Goal: Task Accomplishment & Management: Manage account settings

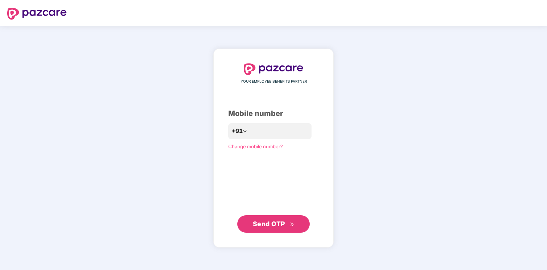
click at [285, 121] on div "YOUR EMPLOYEE BENEFITS PARTNER Mobile number +91 Change mobile number? Send OTP" at bounding box center [273, 148] width 91 height 170
click at [284, 127] on input "number" at bounding box center [278, 131] width 59 height 12
type input "**********"
click at [276, 224] on span "Send OTP" at bounding box center [269, 224] width 32 height 8
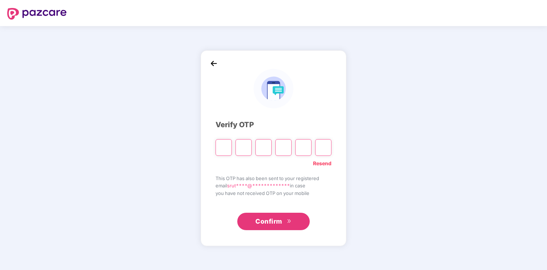
type input "*"
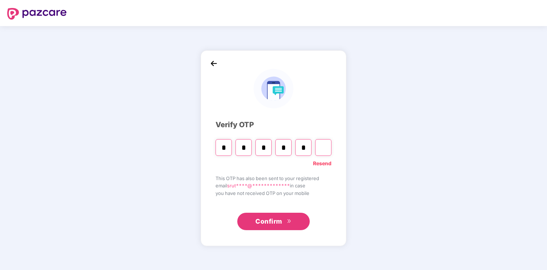
type input "*"
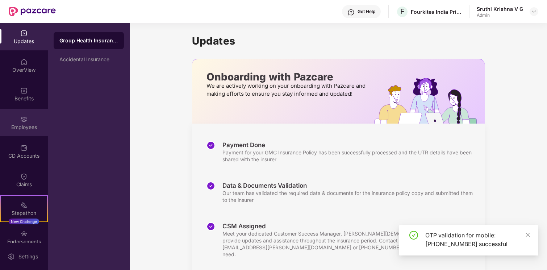
click at [17, 132] on div "Employees" at bounding box center [24, 122] width 48 height 27
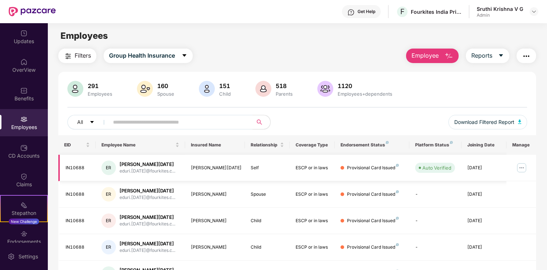
click at [76, 165] on div "IN10688" at bounding box center [78, 168] width 24 height 7
copy div "IN10688"
click at [480, 53] on span "Reports" at bounding box center [482, 55] width 21 height 9
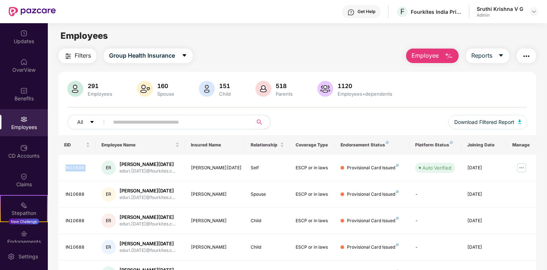
click at [432, 52] on span "Employee" at bounding box center [425, 55] width 27 height 9
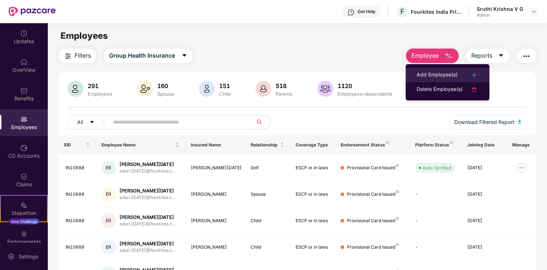
click at [433, 70] on li "Add Employee(s)" at bounding box center [448, 75] width 84 height 14
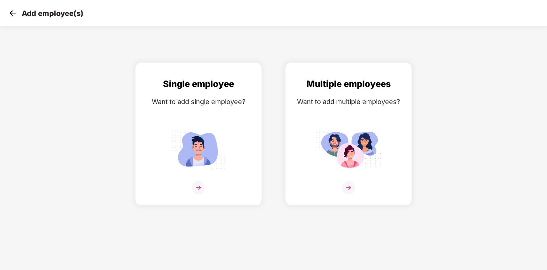
click at [14, 16] on img at bounding box center [12, 13] width 11 height 11
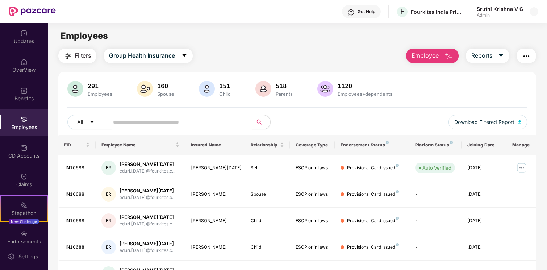
click at [145, 129] on div "All Download Filtered Report" at bounding box center [297, 125] width 460 height 20
click at [145, 123] on input "text" at bounding box center [178, 122] width 130 height 11
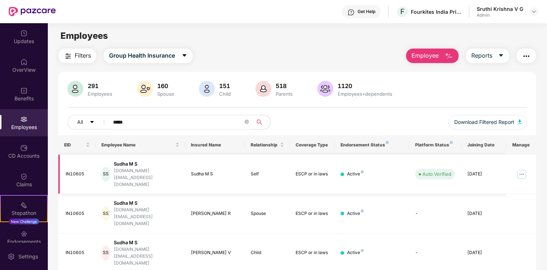
type input "*****"
click at [522, 169] on img at bounding box center [522, 175] width 12 height 12
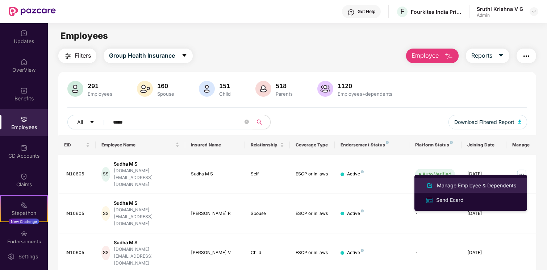
click at [449, 190] on li "Manage Employee & Dependents" at bounding box center [471, 185] width 113 height 14
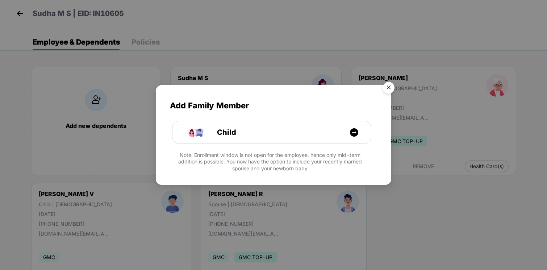
click at [391, 85] on img "Close" at bounding box center [389, 89] width 20 height 20
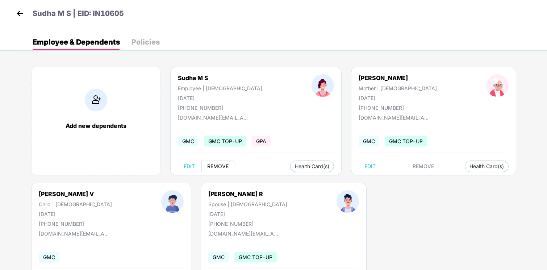
click at [219, 167] on span "REMOVE" at bounding box center [217, 166] width 21 height 6
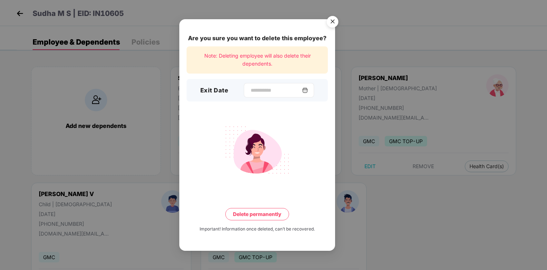
click at [282, 83] on div at bounding box center [279, 90] width 70 height 14
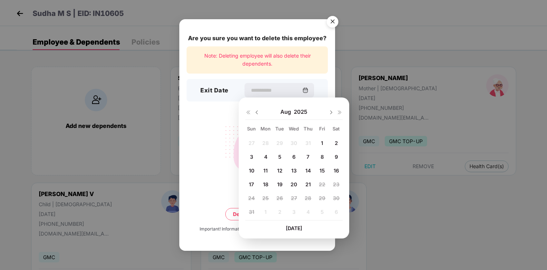
click at [281, 183] on span "19" at bounding box center [279, 184] width 5 height 6
type input "**********"
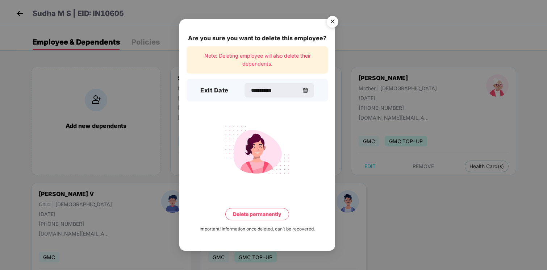
click at [268, 212] on button "Delete permanently" at bounding box center [257, 214] width 64 height 12
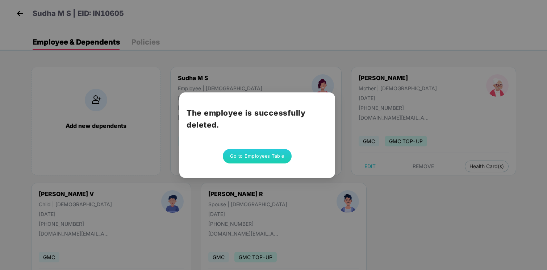
click at [266, 156] on button "Go to Employees Table" at bounding box center [257, 156] width 69 height 14
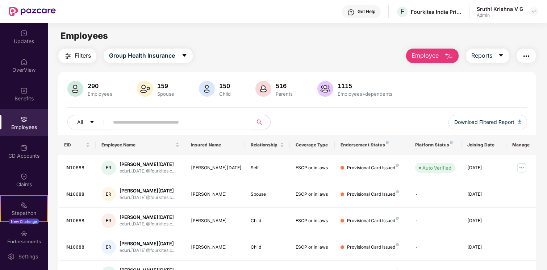
click at [178, 128] on span at bounding box center [178, 122] width 149 height 14
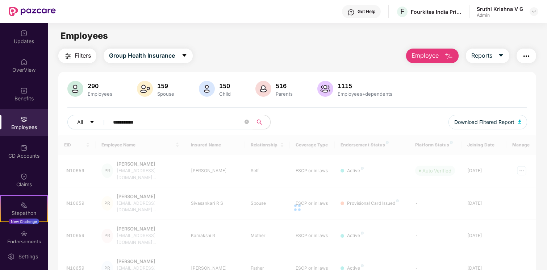
type input "**********"
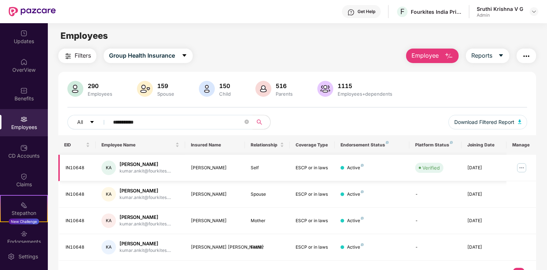
click at [522, 167] on img at bounding box center [522, 168] width 12 height 12
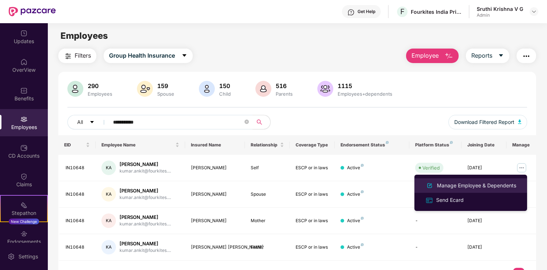
click at [461, 190] on li "Manage Employee & Dependents" at bounding box center [471, 185] width 113 height 14
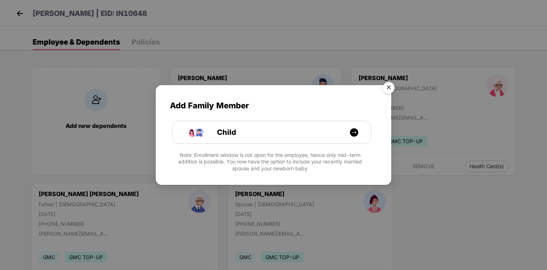
click at [387, 90] on img "Close" at bounding box center [389, 89] width 20 height 20
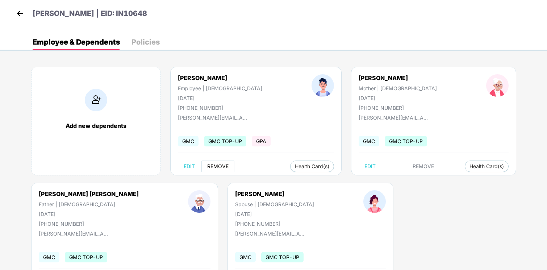
click at [221, 167] on span "REMOVE" at bounding box center [217, 166] width 21 height 6
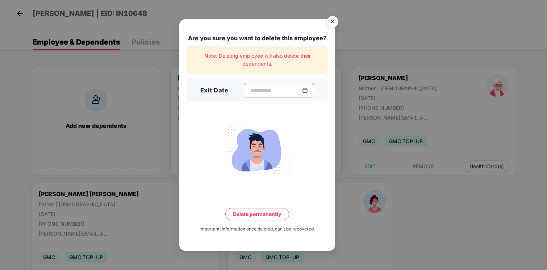
click at [283, 90] on input at bounding box center [276, 91] width 52 height 8
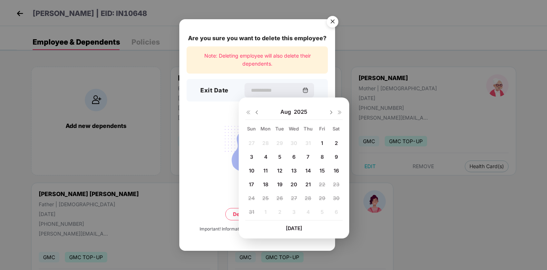
click at [309, 169] on span "14" at bounding box center [308, 170] width 5 height 6
type input "**********"
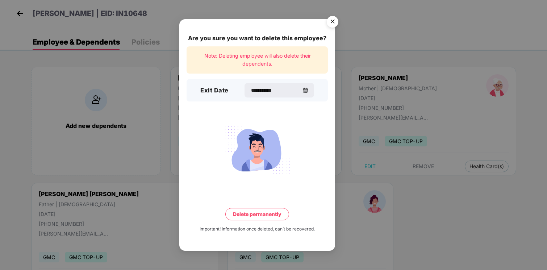
click at [258, 214] on button "Delete permanently" at bounding box center [257, 214] width 64 height 12
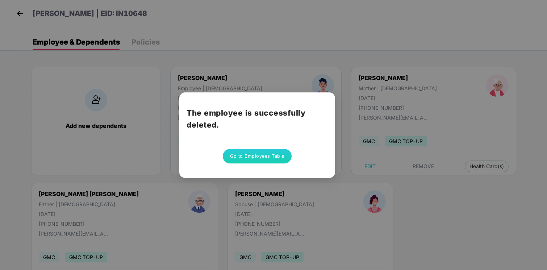
click at [272, 159] on button "Go to Employees Table" at bounding box center [257, 156] width 69 height 14
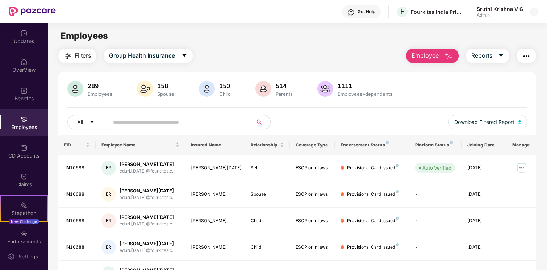
click at [167, 121] on input "text" at bounding box center [178, 122] width 130 height 11
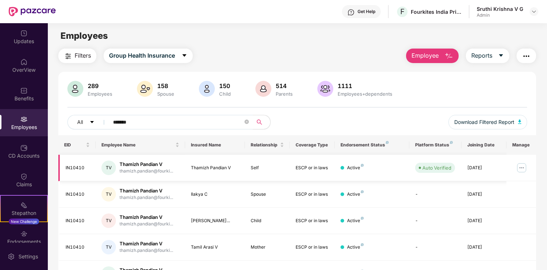
type input "*******"
click at [522, 168] on img at bounding box center [522, 168] width 12 height 12
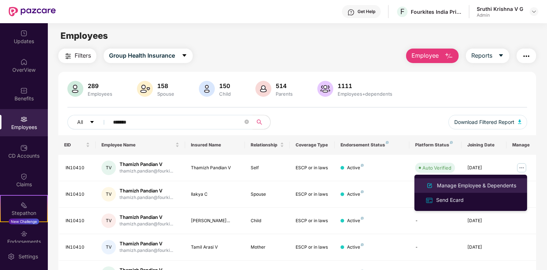
click at [454, 186] on div "Manage Employee & Dependents" at bounding box center [477, 186] width 82 height 8
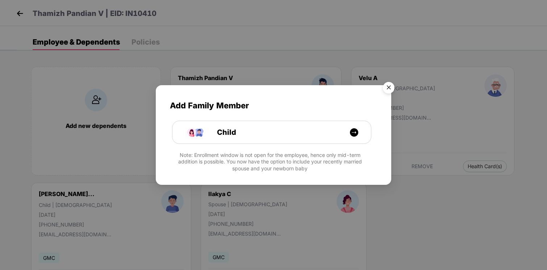
click at [386, 89] on img "Close" at bounding box center [389, 89] width 20 height 20
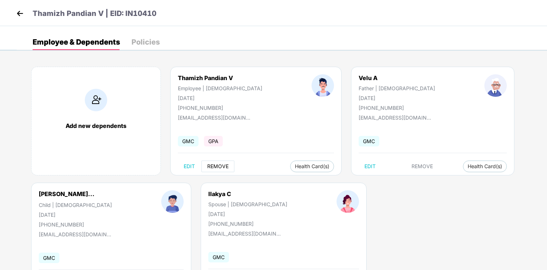
click at [224, 165] on span "REMOVE" at bounding box center [217, 166] width 21 height 6
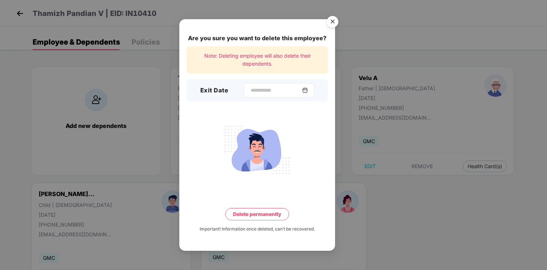
click at [276, 96] on div at bounding box center [279, 90] width 70 height 14
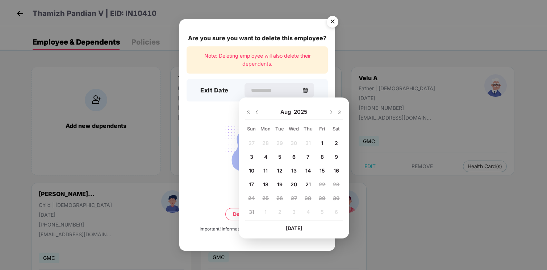
click at [305, 170] on div "14" at bounding box center [308, 170] width 11 height 11
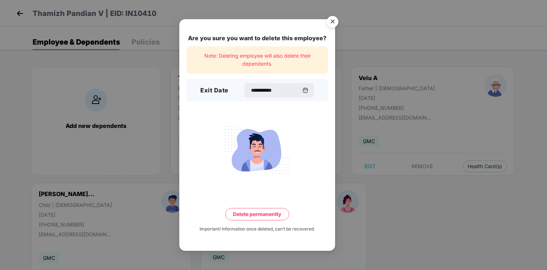
type input "**********"
click at [266, 216] on button "Delete permanently" at bounding box center [257, 214] width 64 height 12
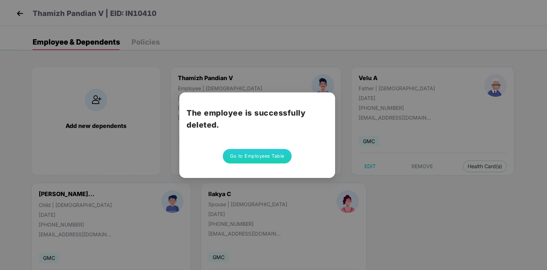
click at [282, 153] on button "Go to Employees Table" at bounding box center [257, 156] width 69 height 14
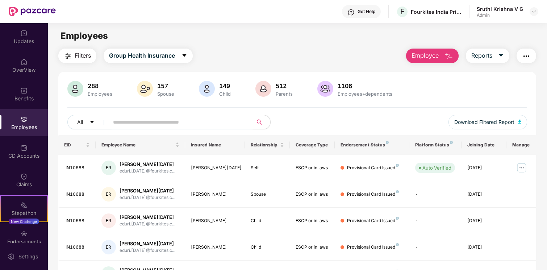
click at [198, 123] on input "text" at bounding box center [178, 122] width 130 height 11
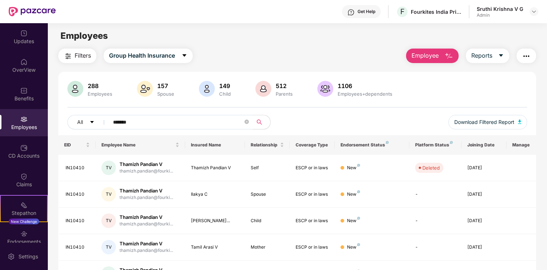
click at [180, 116] on span "*******" at bounding box center [178, 122] width 149 height 14
click at [175, 121] on input "*******" at bounding box center [178, 122] width 130 height 11
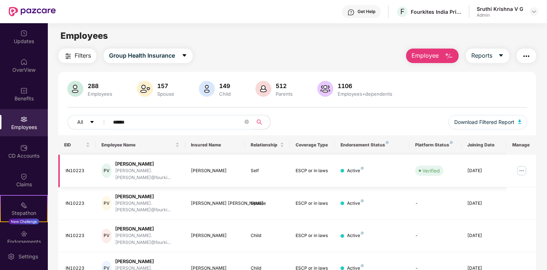
type input "******"
click at [520, 166] on img at bounding box center [522, 171] width 12 height 12
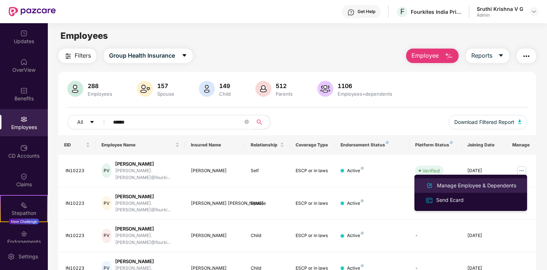
click at [434, 184] on img at bounding box center [430, 185] width 9 height 9
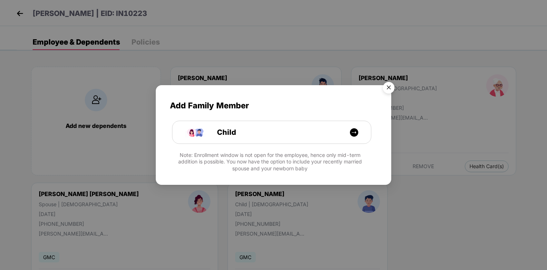
click at [394, 87] on img "Close" at bounding box center [389, 89] width 20 height 20
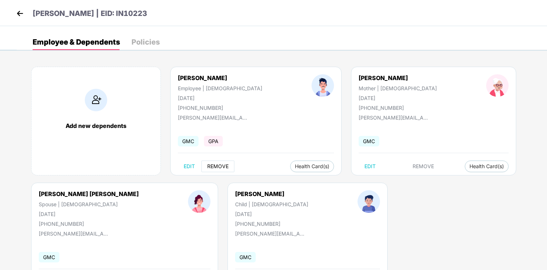
click at [223, 167] on span "REMOVE" at bounding box center [217, 166] width 21 height 6
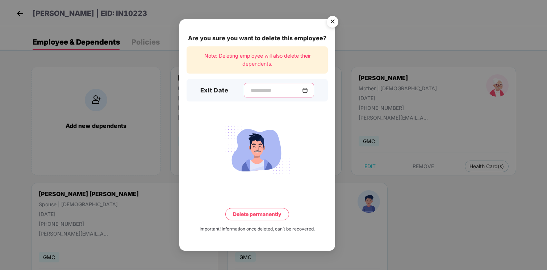
click at [295, 90] on input at bounding box center [276, 91] width 52 height 8
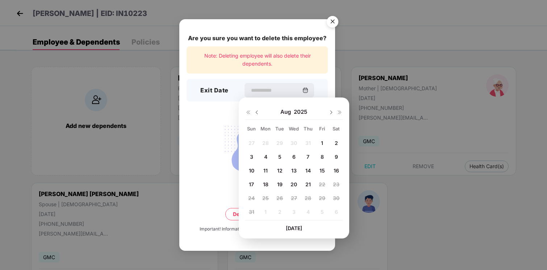
click at [296, 183] on span "20" at bounding box center [294, 184] width 7 height 6
type input "**********"
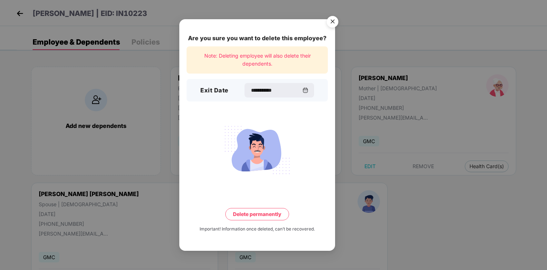
click at [267, 213] on button "Delete permanently" at bounding box center [257, 214] width 64 height 12
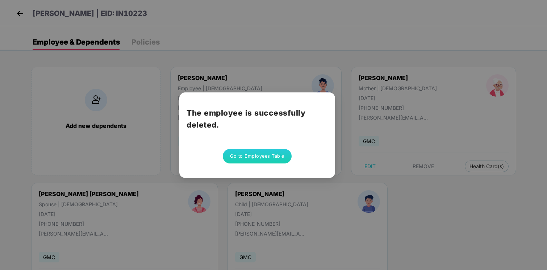
click at [264, 152] on button "Go to Employees Table" at bounding box center [257, 156] width 69 height 14
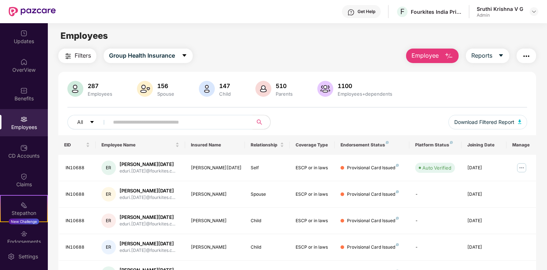
click at [428, 54] on span "Employee" at bounding box center [425, 55] width 27 height 9
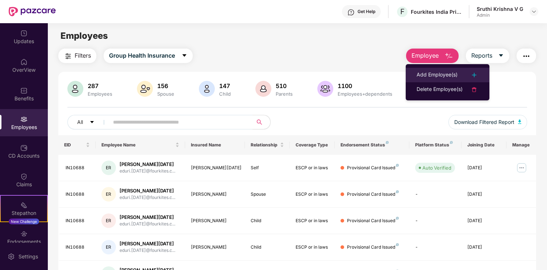
click at [435, 73] on div "Add Employee(s)" at bounding box center [437, 75] width 41 height 9
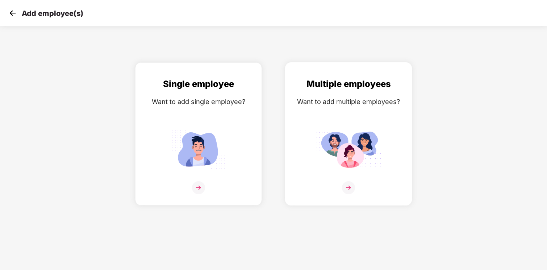
click at [340, 189] on div at bounding box center [349, 192] width 112 height 22
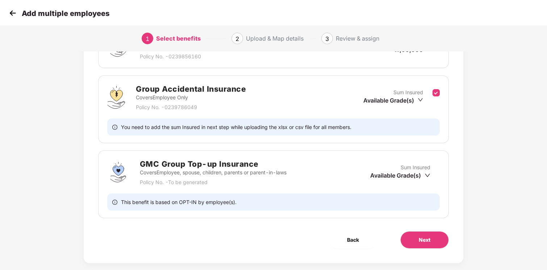
scroll to position [140, 0]
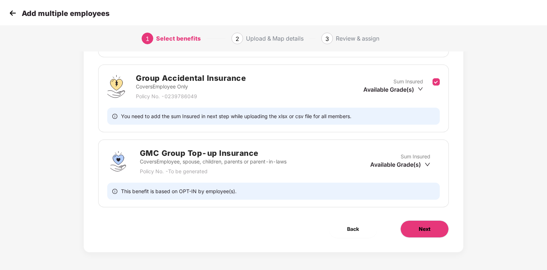
click at [426, 230] on span "Next" at bounding box center [425, 229] width 12 height 8
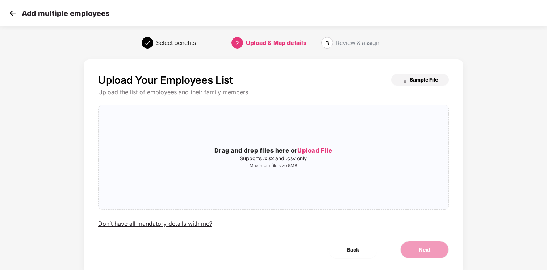
click at [419, 83] on button "Sample File" at bounding box center [420, 80] width 58 height 12
click at [316, 151] on span "Upload File" at bounding box center [315, 150] width 35 height 7
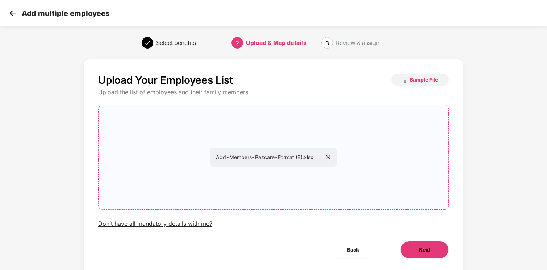
click at [415, 248] on button "Next" at bounding box center [425, 249] width 49 height 17
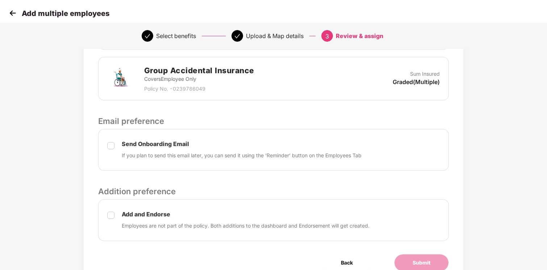
scroll to position [255, 0]
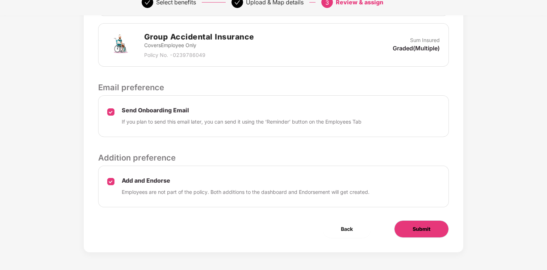
click at [425, 233] on button "Submit" at bounding box center [421, 228] width 55 height 17
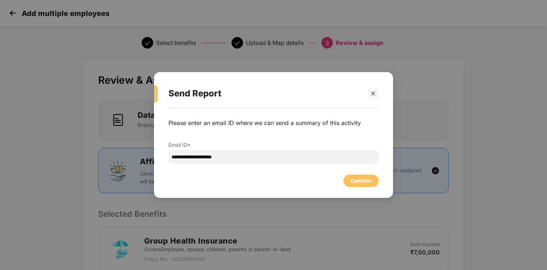
scroll to position [0, 0]
click at [362, 182] on div "Confirm" at bounding box center [361, 181] width 21 height 8
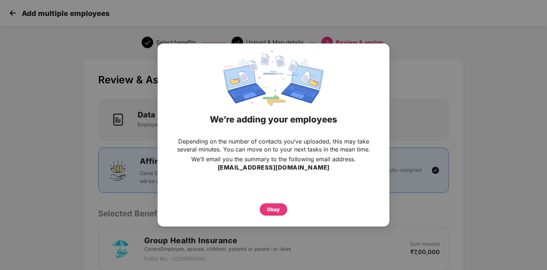
scroll to position [0, 0]
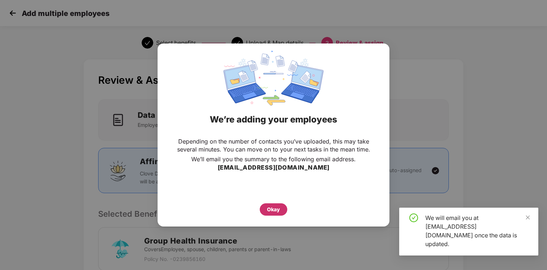
click at [269, 204] on div "Okay" at bounding box center [274, 209] width 28 height 12
